Goal: Task Accomplishment & Management: Use online tool/utility

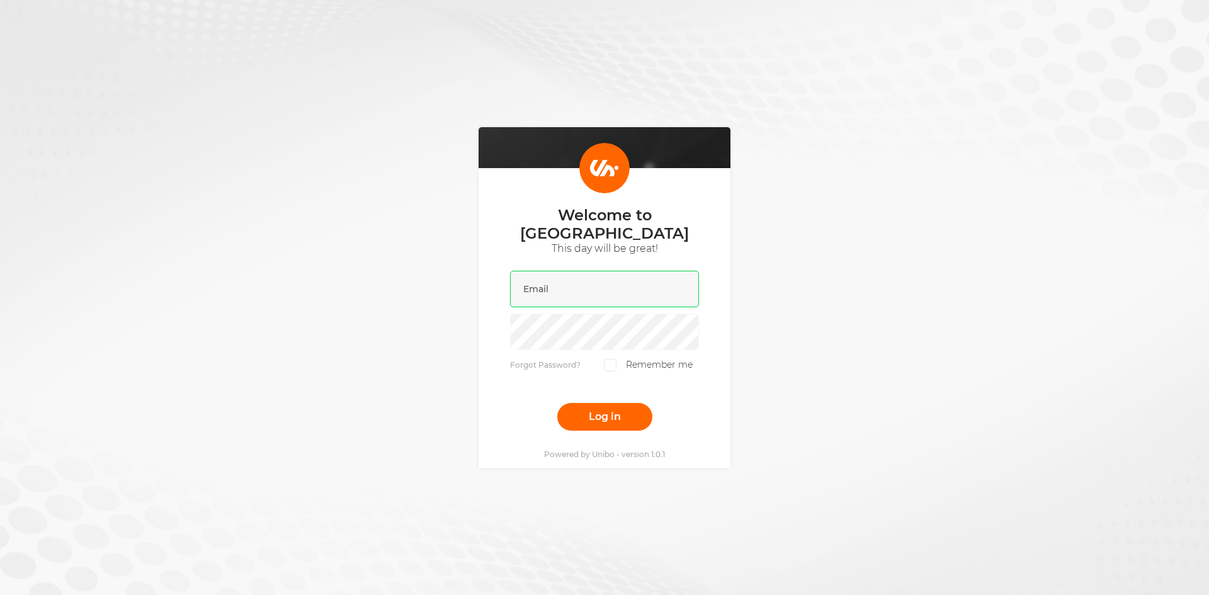
click at [550, 283] on input "email" at bounding box center [604, 289] width 189 height 37
type input "paulo@unibo.com"
click at [592, 414] on button "Log in" at bounding box center [604, 417] width 95 height 28
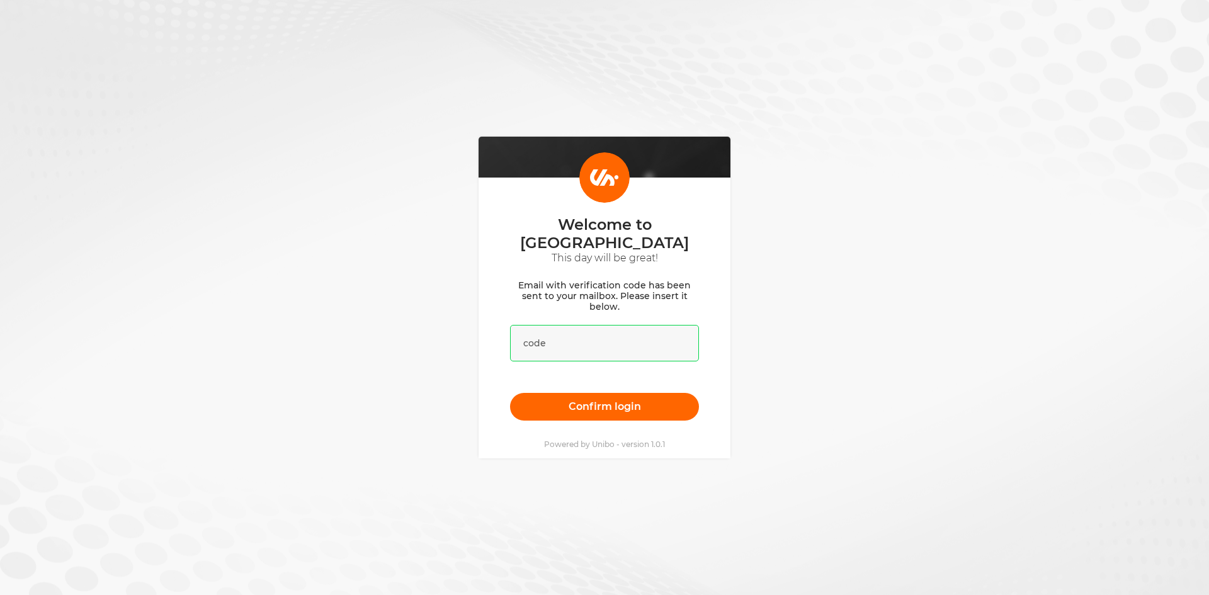
click at [573, 341] on input "text" at bounding box center [604, 343] width 189 height 37
paste input "926498"
drag, startPoint x: 575, startPoint y: 345, endPoint x: 573, endPoint y: 368, distance: 22.8
click at [573, 362] on form "Email with verification code has been sent to your mailbox. Please insert it be…" at bounding box center [604, 350] width 189 height 140
type input "926498"
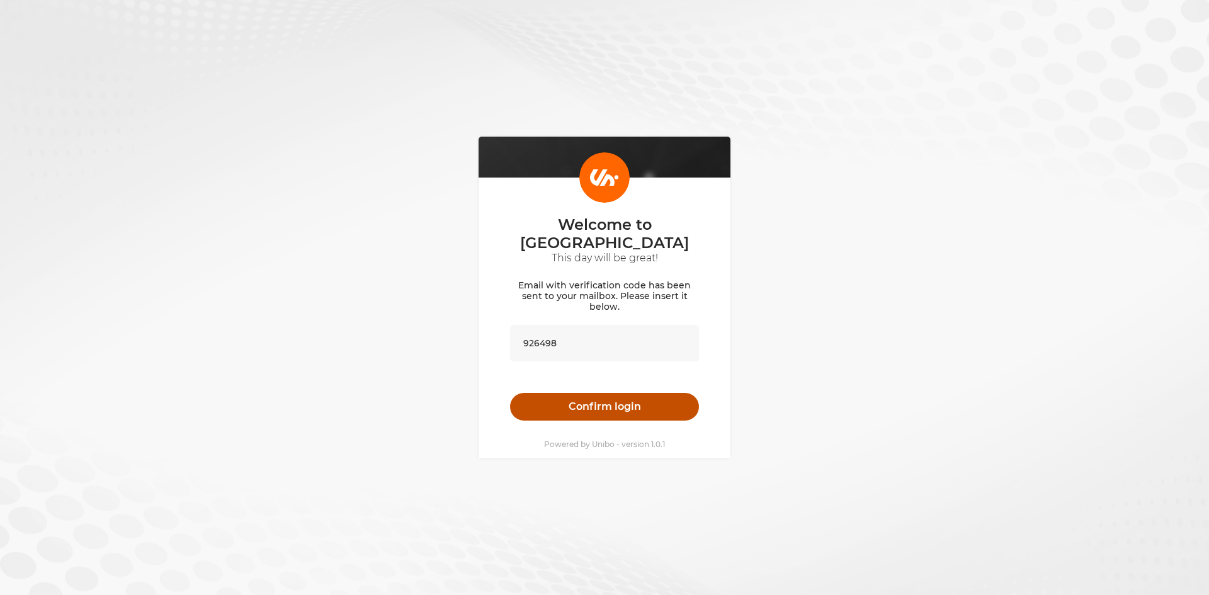
click at [579, 408] on button "Confirm login" at bounding box center [604, 407] width 189 height 28
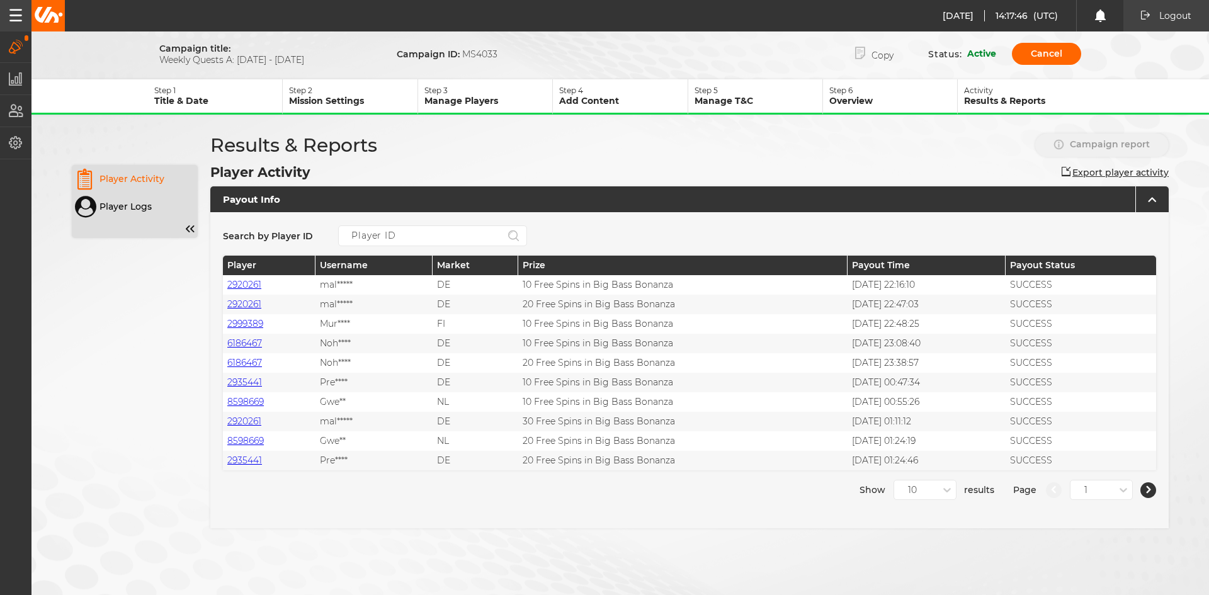
click at [368, 96] on div "14.08.2025 14:17:46 (UTC) Logout Logout 14.08.2025 16:17:46 Campaigns Manage ca…" at bounding box center [604, 300] width 1209 height 600
drag, startPoint x: 362, startPoint y: 91, endPoint x: 363, endPoint y: 76, distance: 15.8
click at [363, 84] on button "Step 2 Mission Settings" at bounding box center [350, 96] width 135 height 35
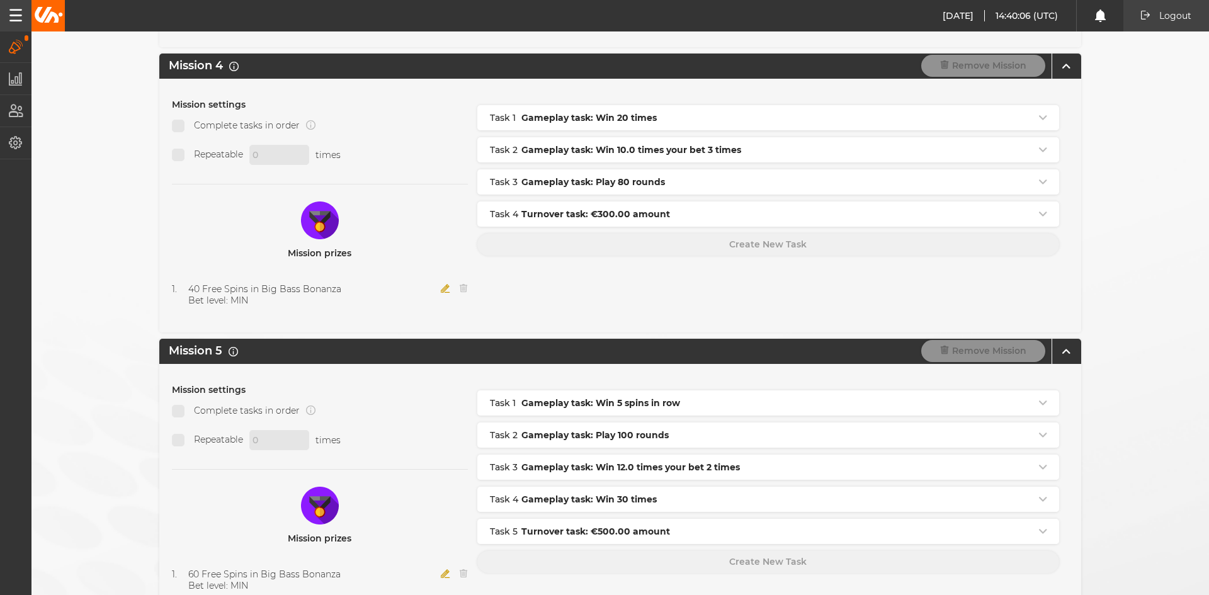
scroll to position [1071, 0]
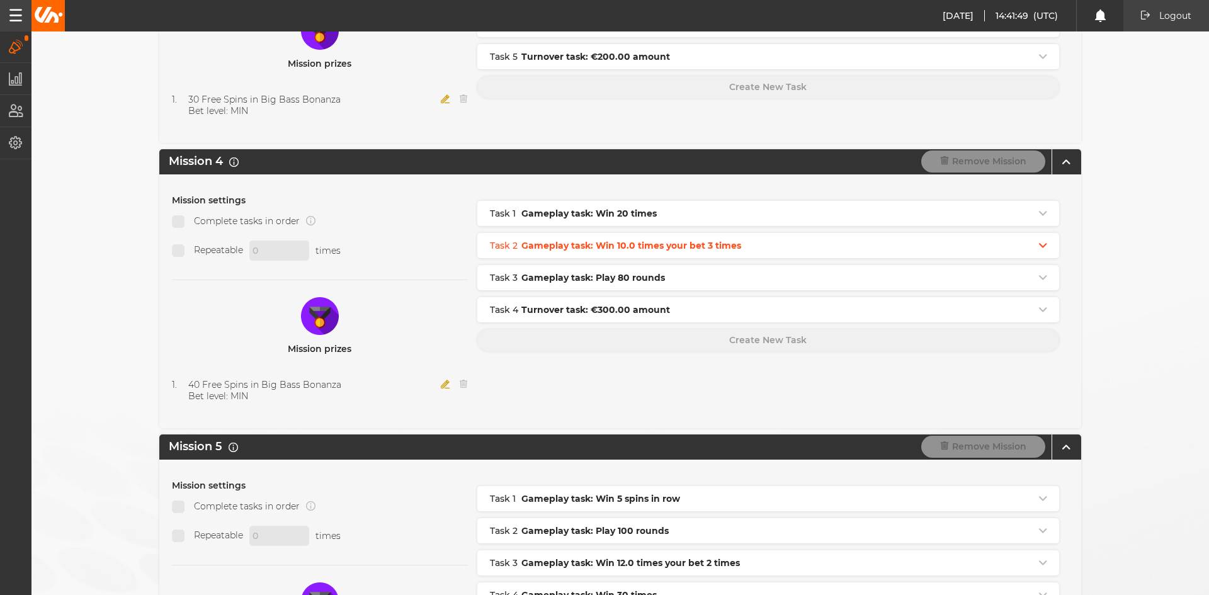
click at [803, 246] on div "Gameplay task: Win 10.0 times your bet 3 times" at bounding box center [780, 245] width 518 height 13
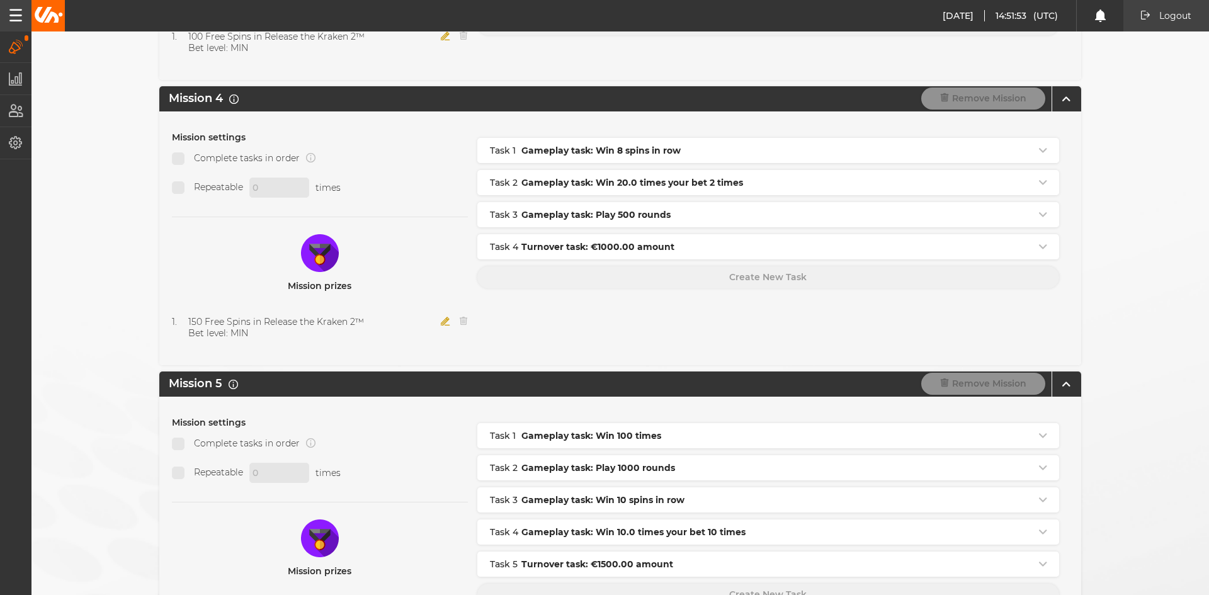
scroll to position [1305, 0]
